Goal: Information Seeking & Learning: Find specific page/section

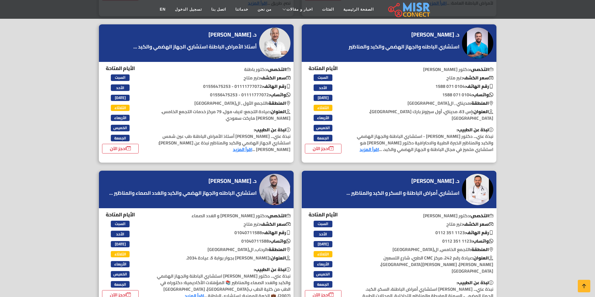
scroll to position [1095, 0]
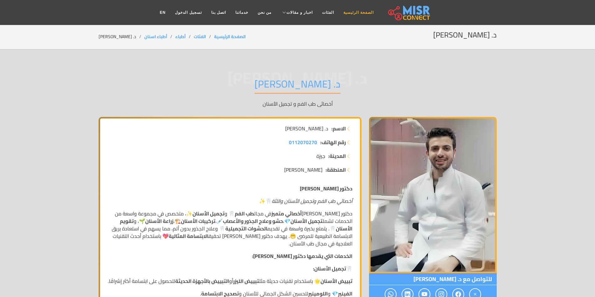
click at [343, 11] on link "الصفحة الرئيسية" at bounding box center [358, 13] width 40 height 12
